Goal: Task Accomplishment & Management: Use online tool/utility

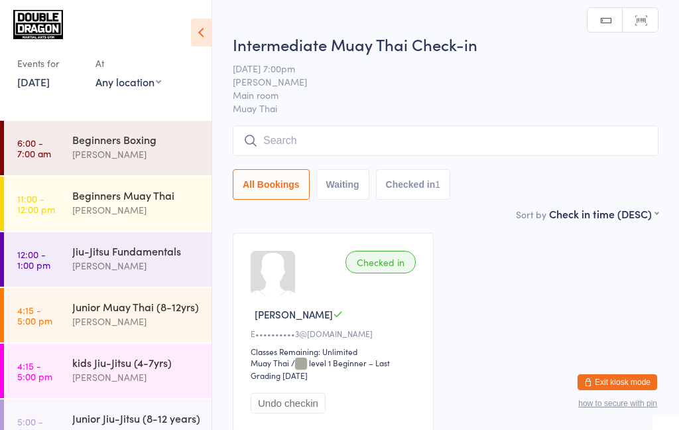
scroll to position [428, 0]
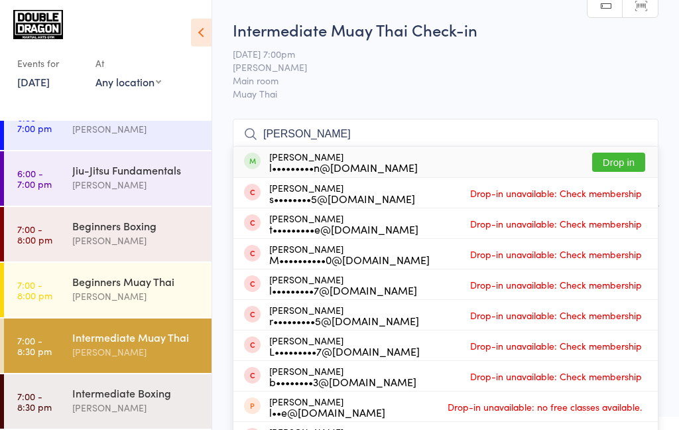
type input "[PERSON_NAME]"
click at [621, 166] on button "Drop in" at bounding box center [618, 161] width 53 height 19
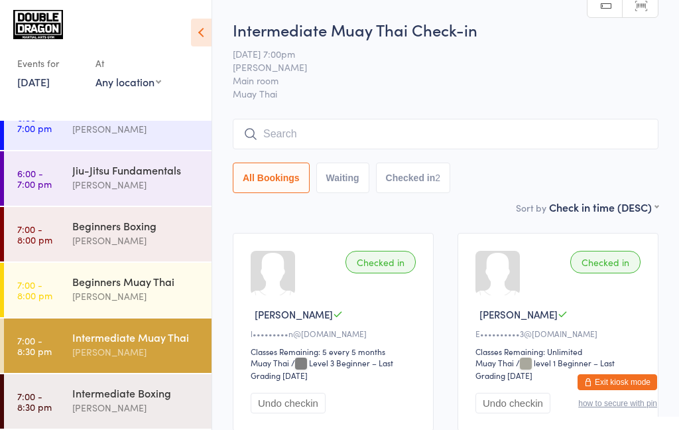
click at [70, 346] on link "7:00 - 8:30 pm Intermediate Muay Thai [PERSON_NAME]" at bounding box center [108, 345] width 208 height 54
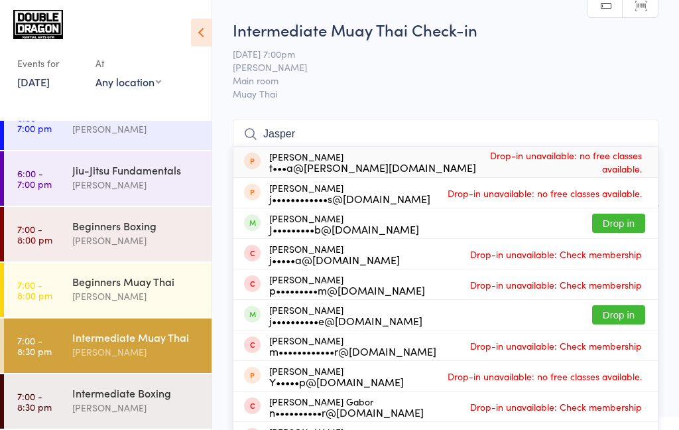
type input "Jasper"
click at [612, 227] on button "Drop in" at bounding box center [618, 222] width 53 height 19
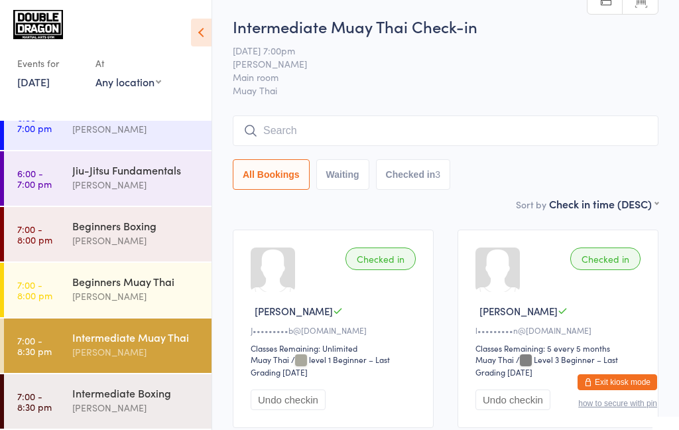
scroll to position [7, 0]
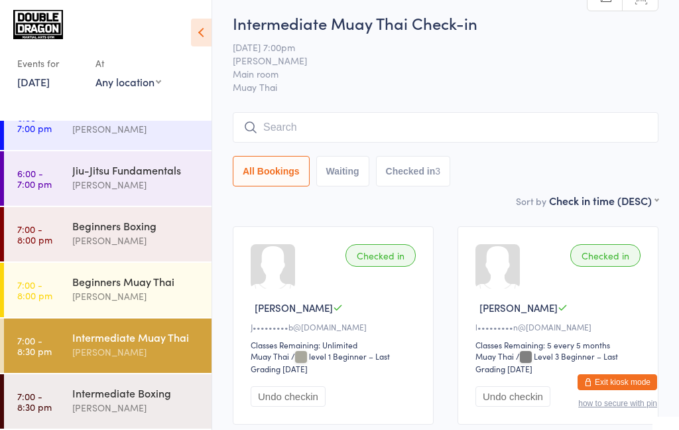
click at [568, 126] on input "search" at bounding box center [446, 127] width 426 height 30
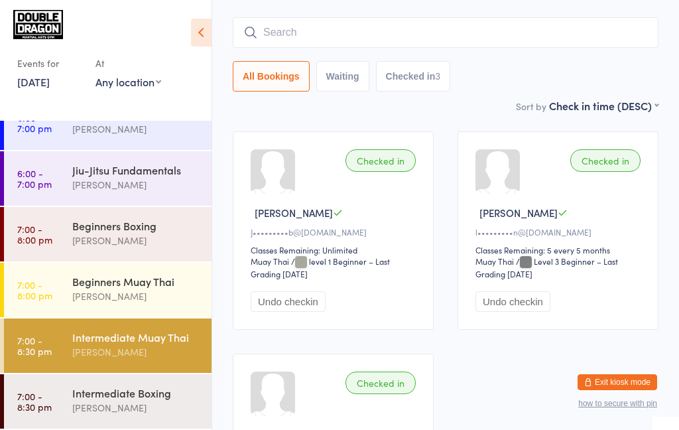
scroll to position [119, 0]
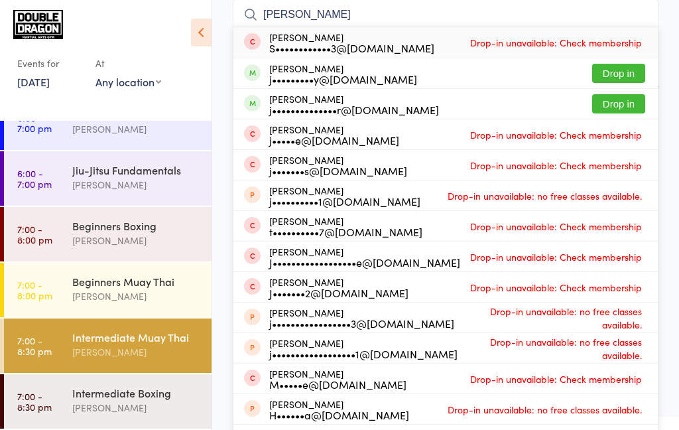
type input "[PERSON_NAME]"
click at [631, 72] on button "Drop in" at bounding box center [618, 73] width 53 height 19
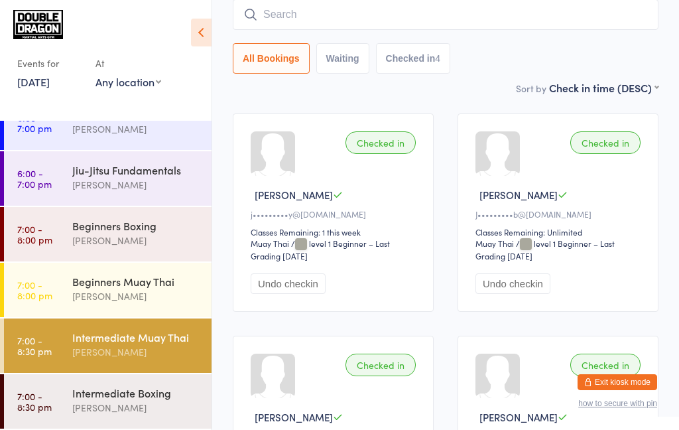
click at [125, 350] on div "[PERSON_NAME]" at bounding box center [136, 351] width 128 height 15
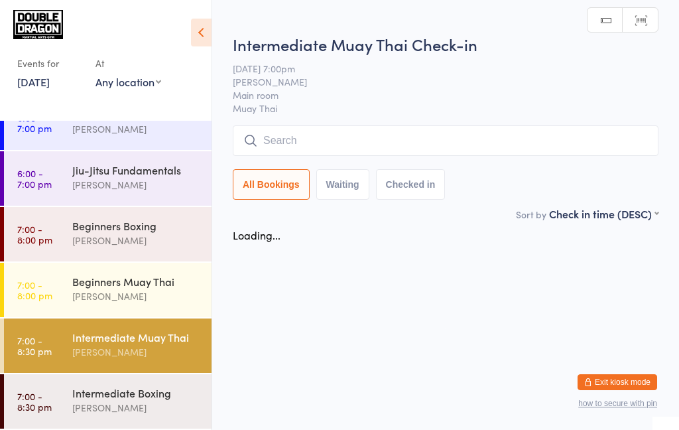
scroll to position [0, 0]
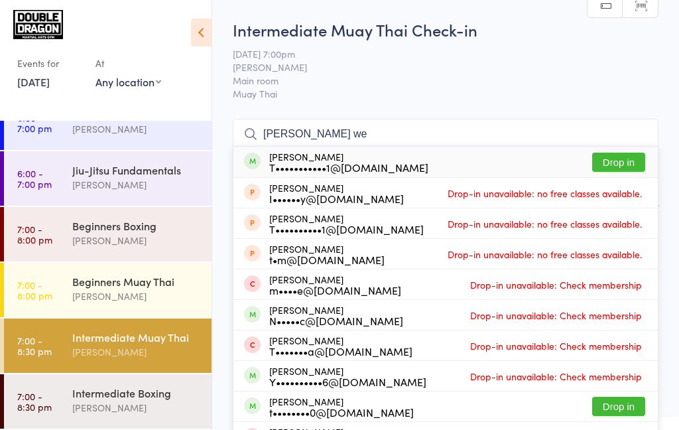
type input "[PERSON_NAME] we"
click at [622, 165] on button "Drop in" at bounding box center [618, 161] width 53 height 19
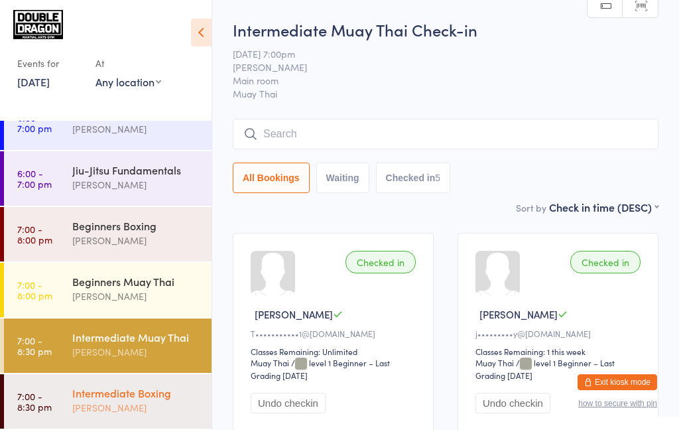
click at [155, 413] on div "[PERSON_NAME]" at bounding box center [136, 407] width 128 height 15
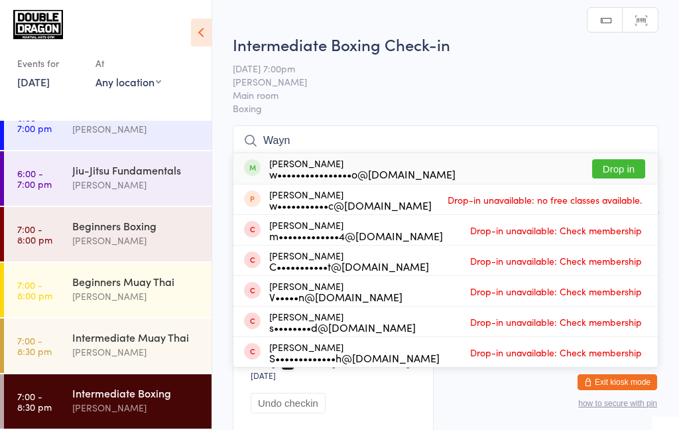
type input "Wayn"
click at [626, 167] on button "Drop in" at bounding box center [618, 168] width 53 height 19
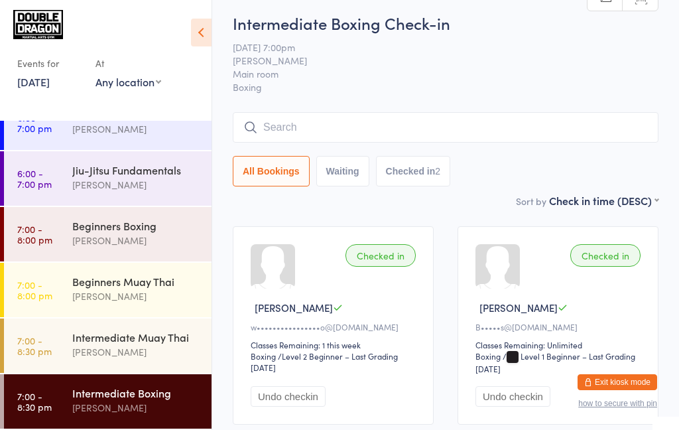
scroll to position [7, 0]
click at [188, 341] on div "Intermediate Muay Thai" at bounding box center [136, 337] width 128 height 15
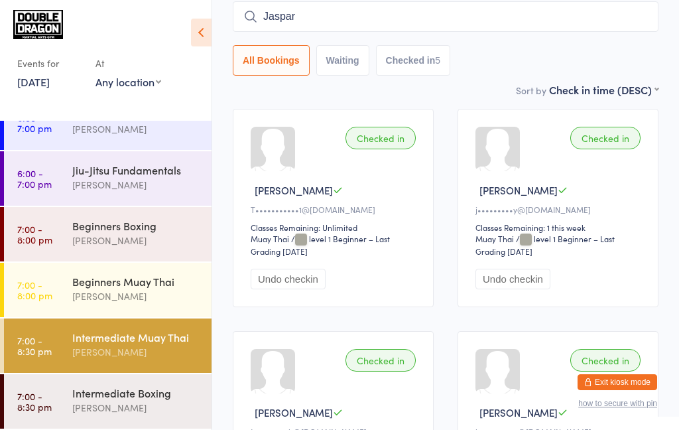
scroll to position [123, 0]
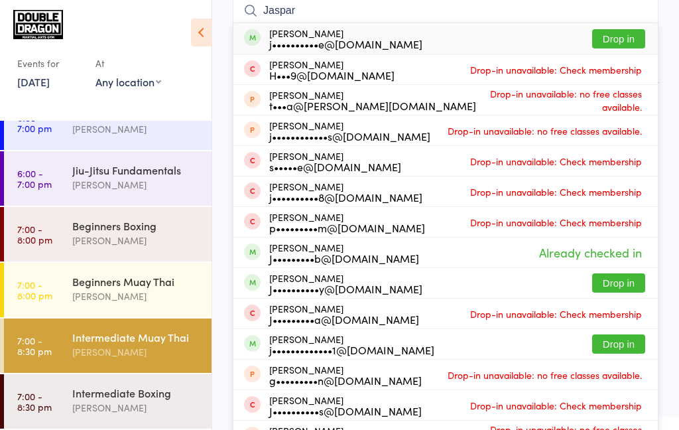
type input "Jaspar"
click at [619, 44] on button "Drop in" at bounding box center [618, 38] width 53 height 19
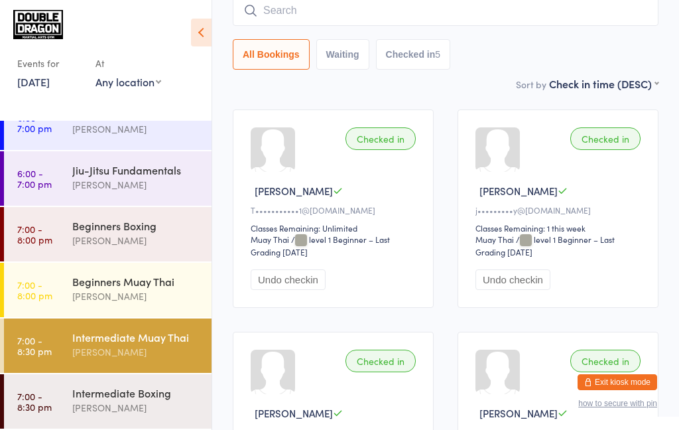
scroll to position [119, 0]
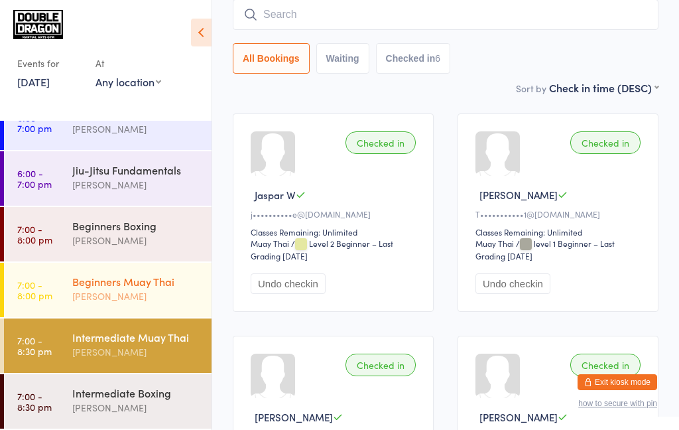
click at [139, 303] on div "[PERSON_NAME]" at bounding box center [136, 295] width 128 height 15
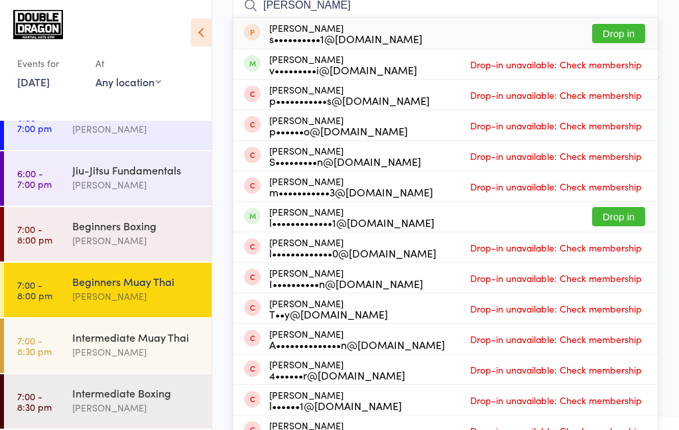
scroll to position [129, 0]
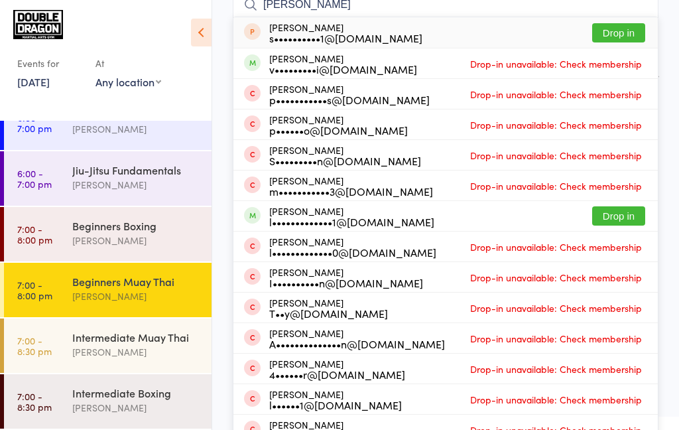
type input "[PERSON_NAME]"
click at [617, 219] on button "Drop in" at bounding box center [618, 215] width 53 height 19
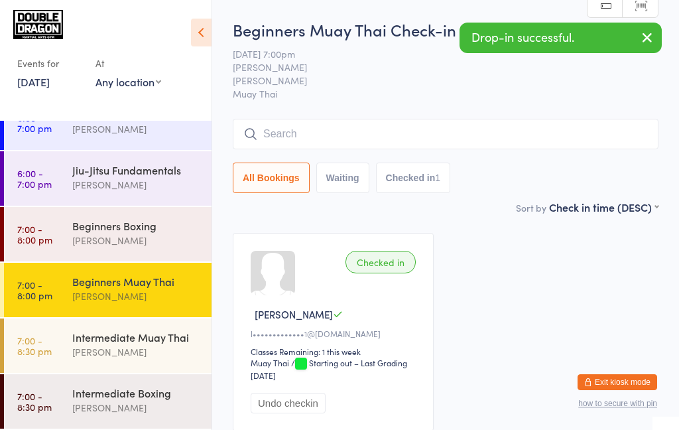
click at [339, 147] on input "search" at bounding box center [446, 134] width 426 height 30
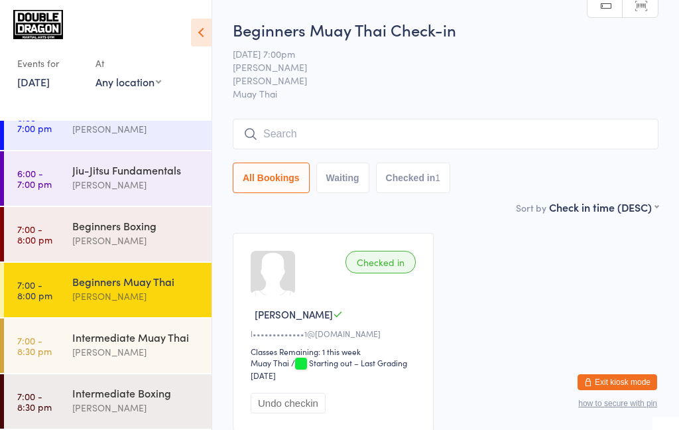
scroll to position [93, 0]
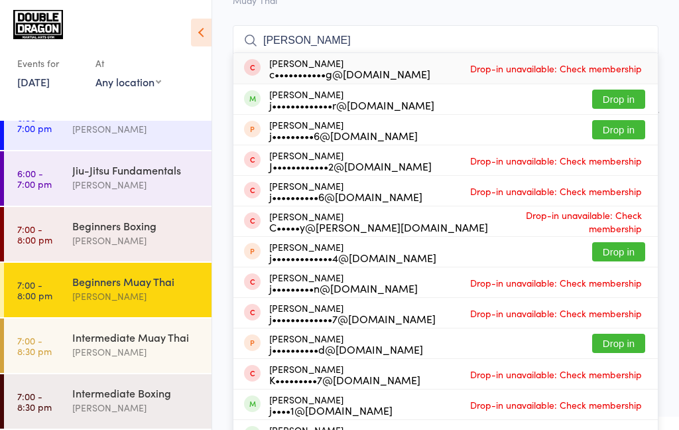
type input "[PERSON_NAME]"
click at [392, 109] on div "j•••••••••••••r@[DOMAIN_NAME]" at bounding box center [351, 104] width 165 height 11
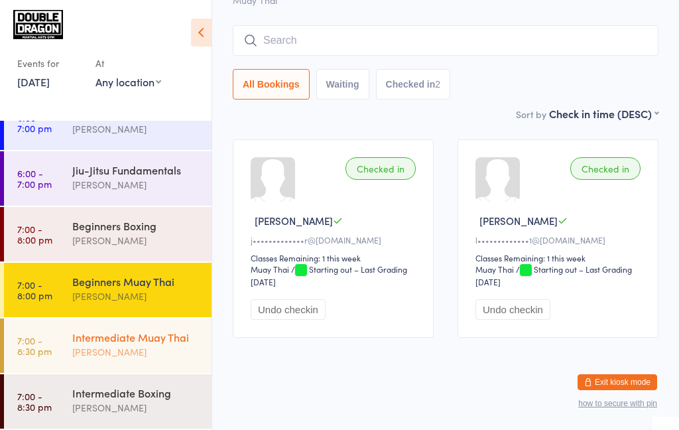
click at [95, 345] on div "[PERSON_NAME]" at bounding box center [136, 351] width 128 height 15
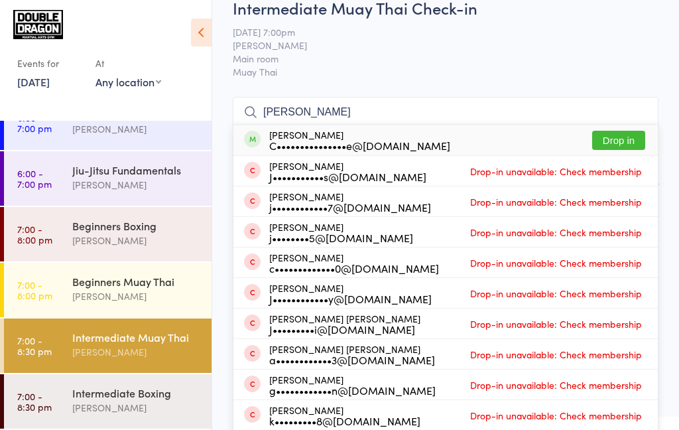
scroll to position [21, 0]
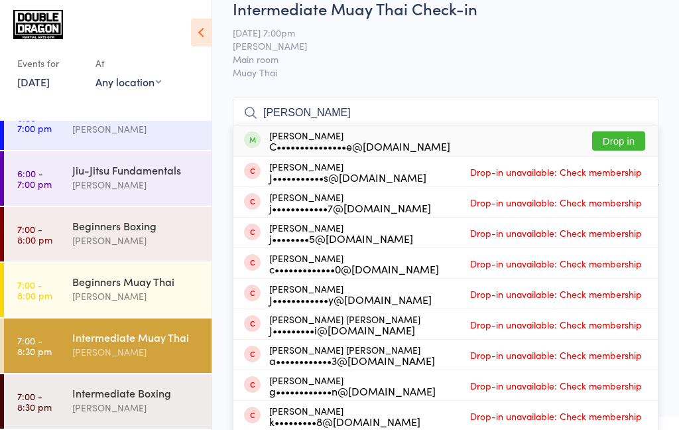
type input "[PERSON_NAME]"
click at [627, 147] on button "Drop in" at bounding box center [618, 140] width 53 height 19
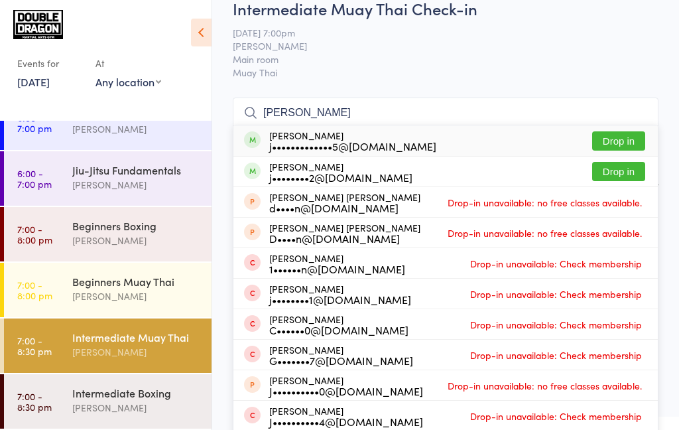
type input "[PERSON_NAME]"
click at [631, 139] on button "Drop in" at bounding box center [618, 140] width 53 height 19
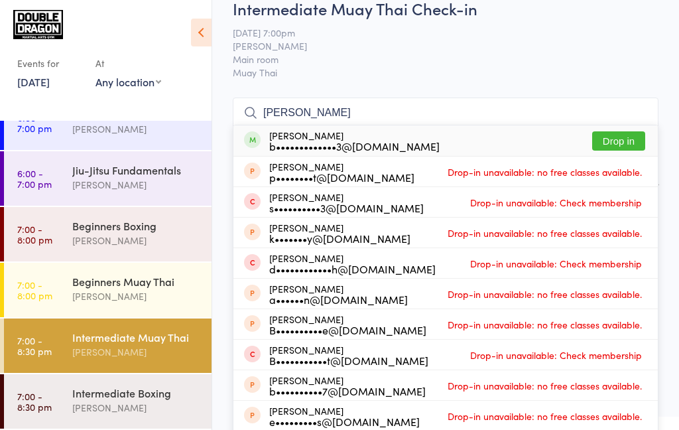
type input "[PERSON_NAME]"
click at [622, 158] on div "[PERSON_NAME] p••••••••t@[DOMAIN_NAME] Drop-in unavailable: no free classes ava…" at bounding box center [445, 171] width 424 height 30
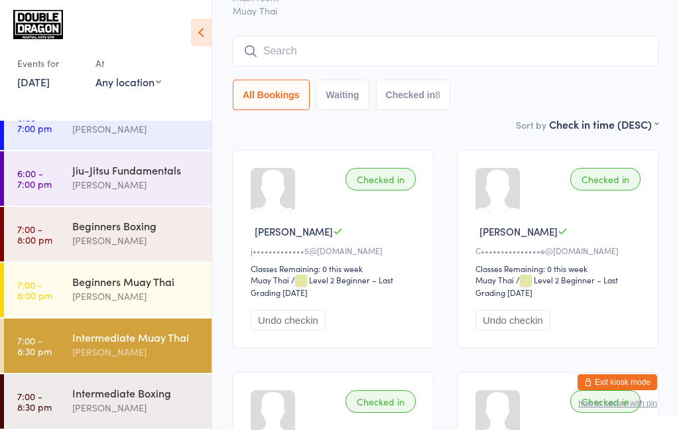
scroll to position [88, 0]
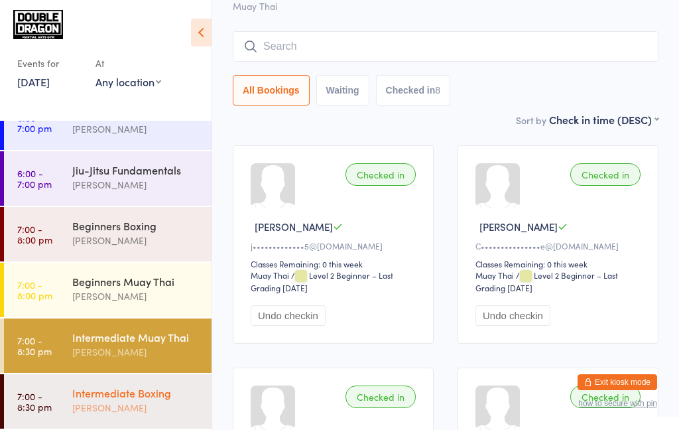
click at [127, 408] on div "[PERSON_NAME]" at bounding box center [136, 407] width 128 height 15
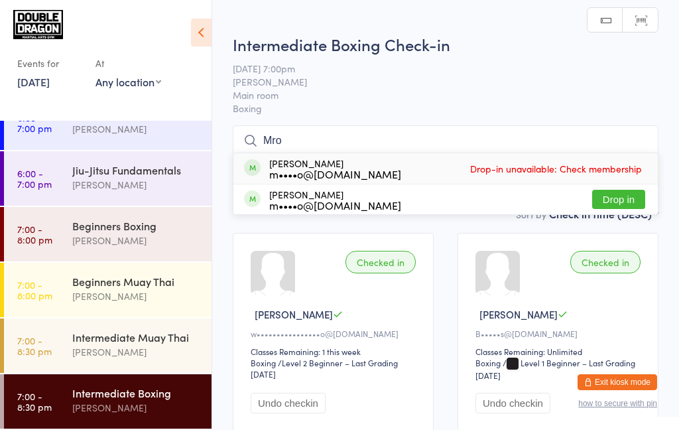
type input "Mro"
click at [626, 202] on button "Drop in" at bounding box center [618, 199] width 53 height 19
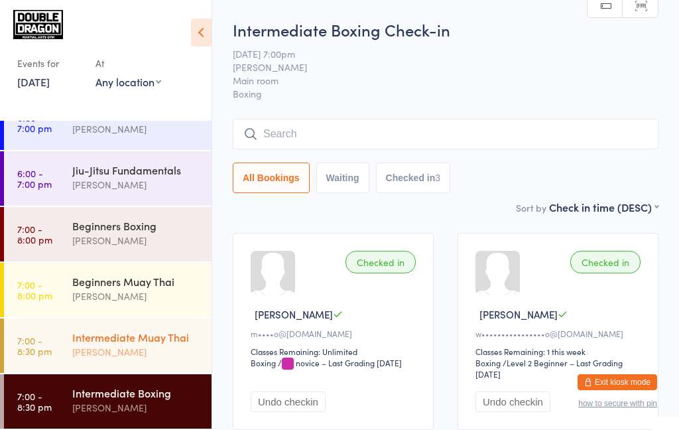
click at [60, 337] on link "7:00 - 8:30 pm Intermediate Muay Thai [PERSON_NAME]" at bounding box center [108, 345] width 208 height 54
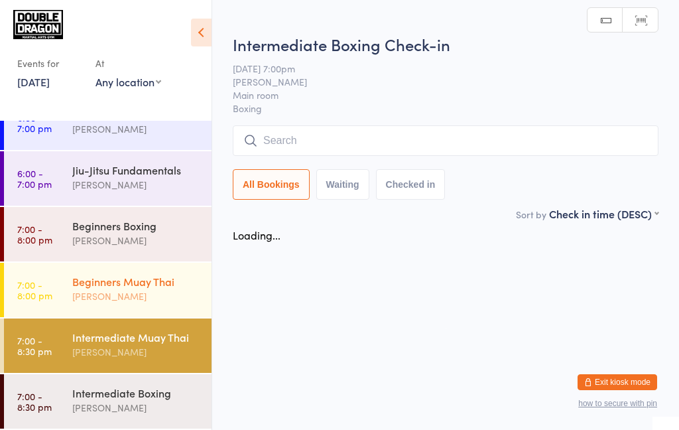
click at [75, 288] on div "Beginners Muay Thai" at bounding box center [136, 281] width 128 height 15
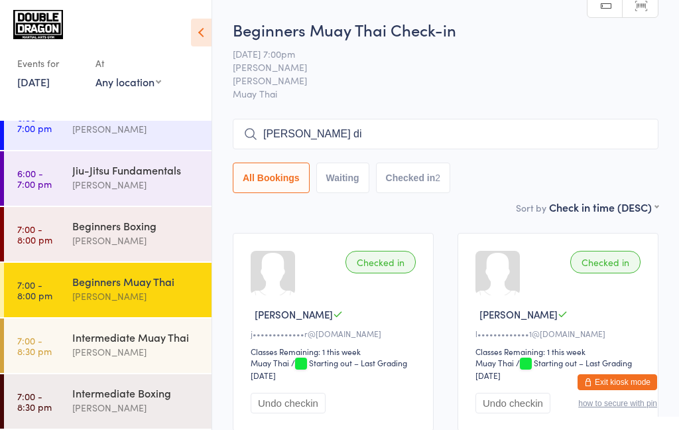
type input "[PERSON_NAME]"
